Goal: Check status: Check status

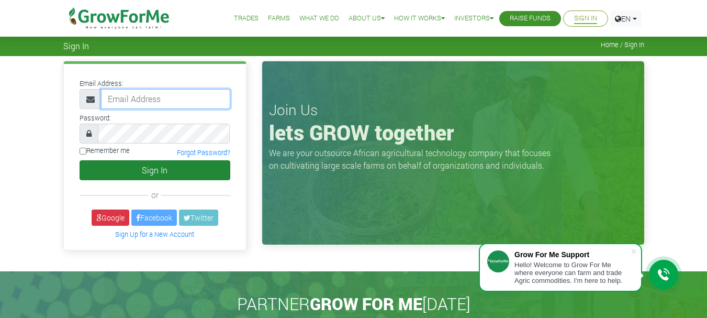
type input "rappiahagyei@gmail.com"
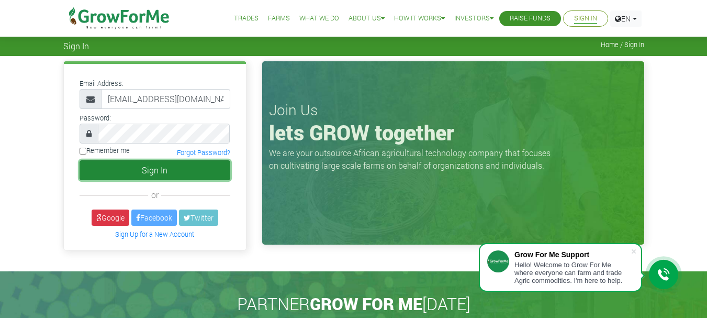
click at [127, 174] on button "Sign In" at bounding box center [155, 170] width 151 height 20
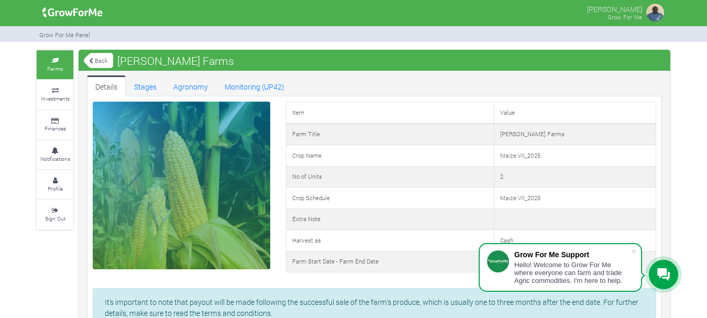
click at [94, 62] on link "Back" at bounding box center [98, 60] width 29 height 17
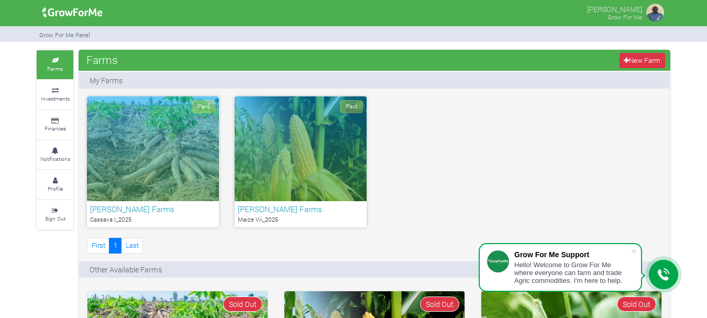
click at [164, 154] on div "Paid" at bounding box center [153, 148] width 132 height 105
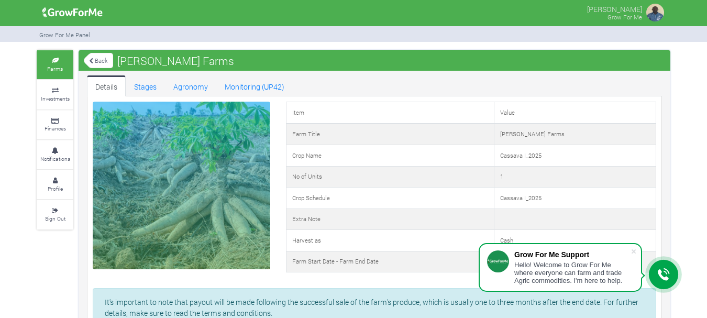
click at [94, 61] on link "Back" at bounding box center [98, 60] width 29 height 17
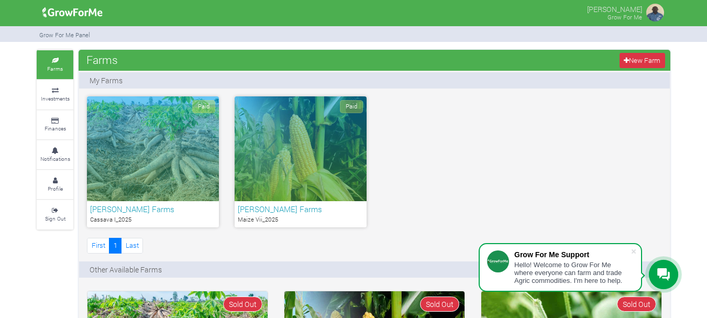
click at [301, 158] on div "Paid" at bounding box center [301, 148] width 132 height 105
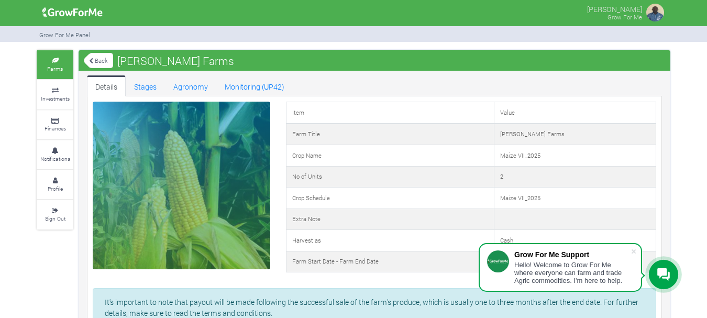
click at [103, 59] on link "Back" at bounding box center [98, 60] width 29 height 17
